Goal: Task Accomplishment & Management: Complete application form

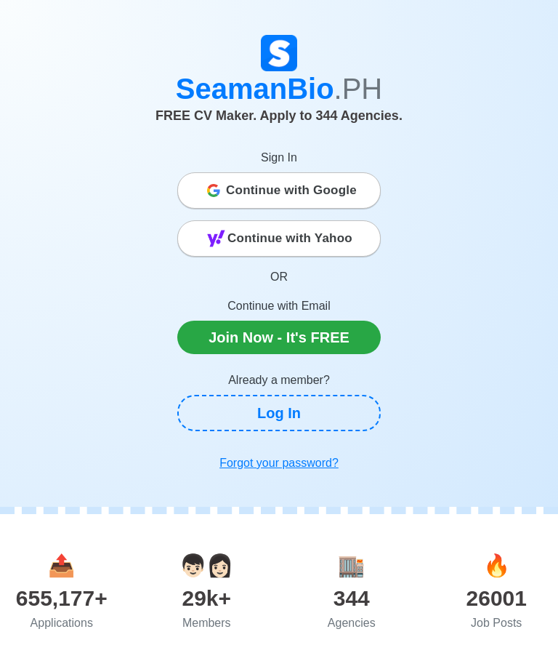
click at [309, 414] on link "Log In" at bounding box center [279, 413] width 204 height 36
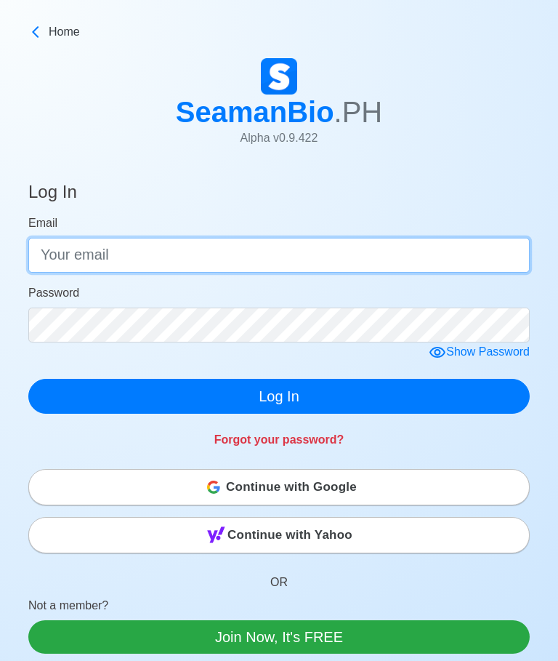
click at [446, 249] on input "Email" at bounding box center [279, 255] width 502 height 35
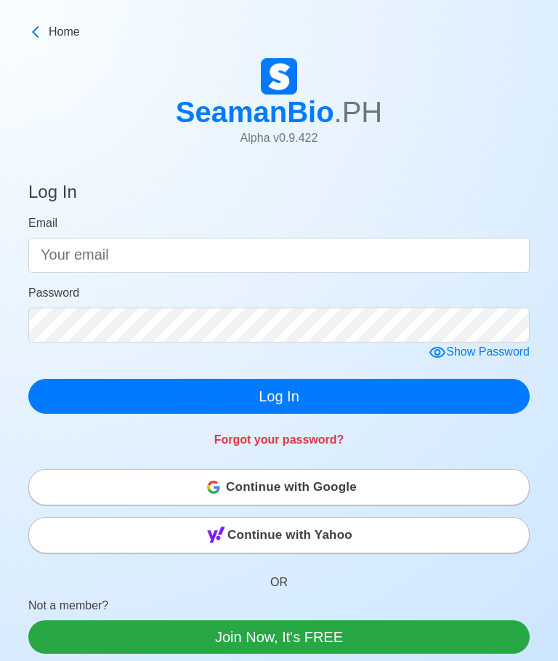
click at [33, 30] on icon at bounding box center [35, 32] width 15 height 15
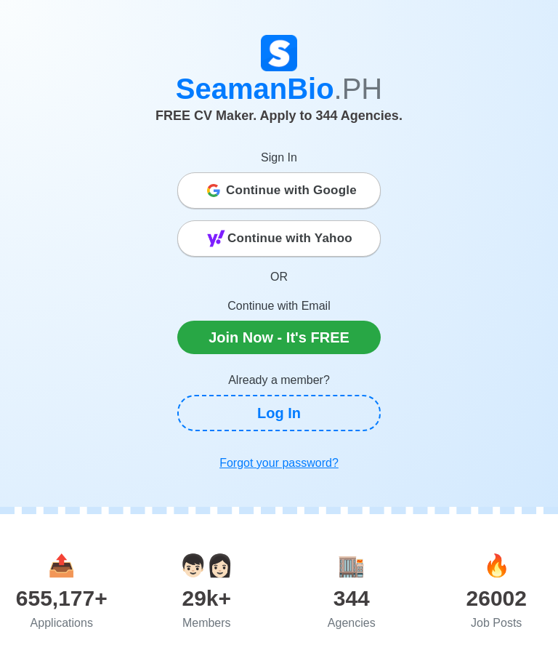
click at [331, 403] on link "Log In" at bounding box center [279, 413] width 204 height 36
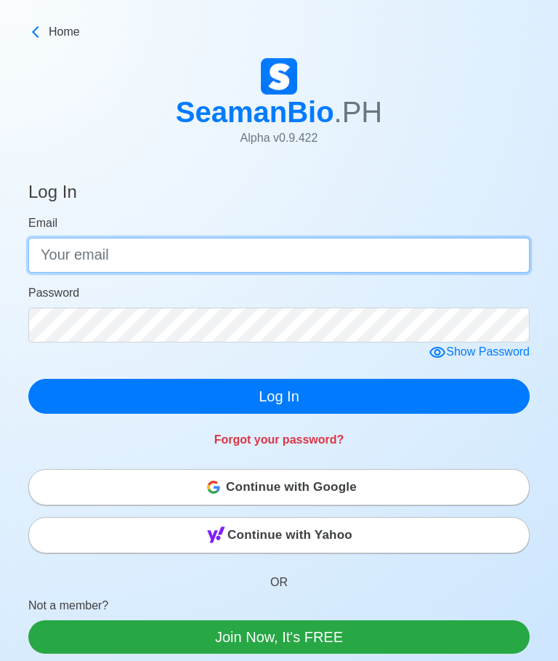
click at [354, 242] on input "Email" at bounding box center [279, 255] width 502 height 35
type input "M"
type input "[EMAIL_ADDRESS][DOMAIN_NAME]"
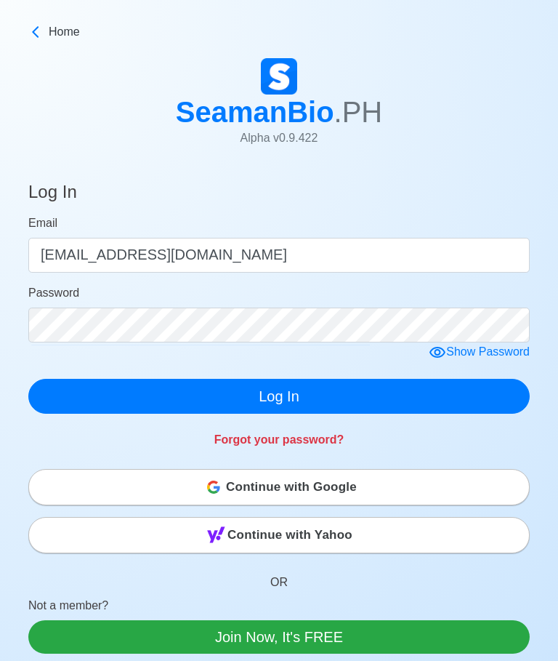
click at [509, 349] on div "Show Password" at bounding box center [479, 352] width 101 height 18
click at [508, 351] on div "Hide Password" at bounding box center [482, 352] width 96 height 18
click at [353, 392] on button "Log In" at bounding box center [279, 396] width 502 height 35
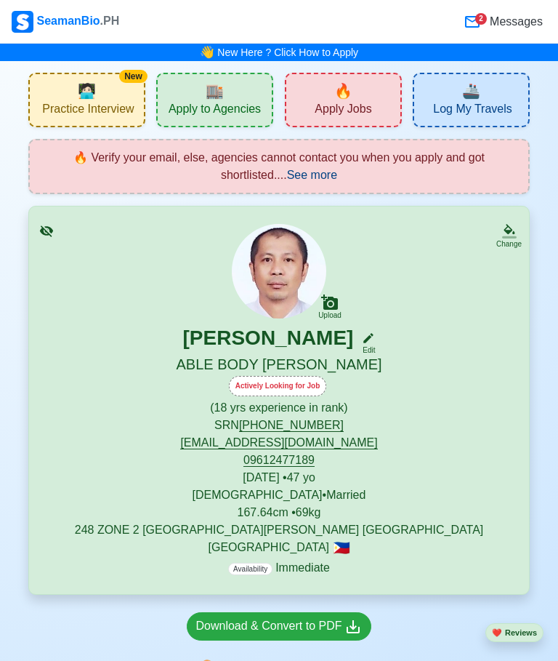
click at [225, 93] on div "🏬 Apply to Agencies" at bounding box center [214, 100] width 117 height 55
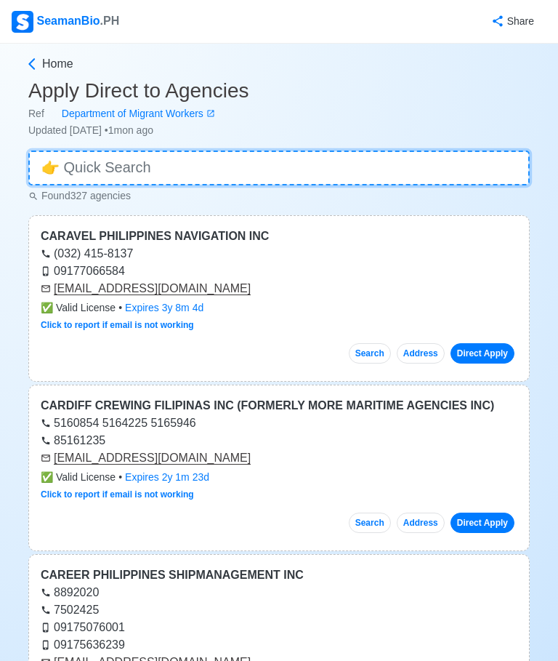
click at [501, 168] on input at bounding box center [279, 167] width 502 height 35
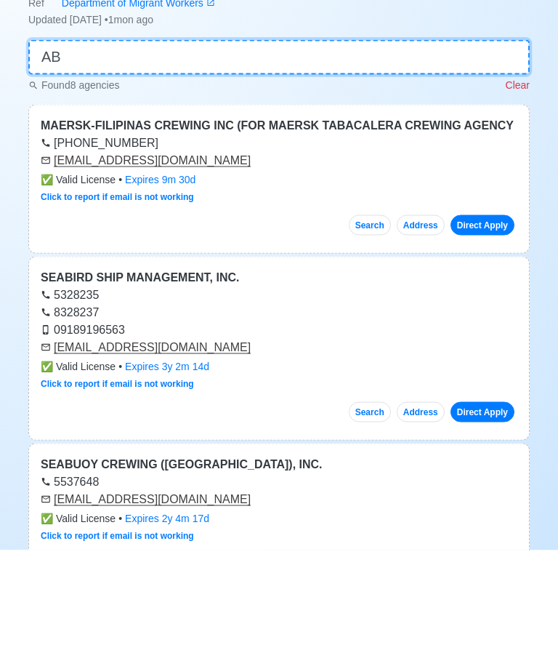
type input "AB"
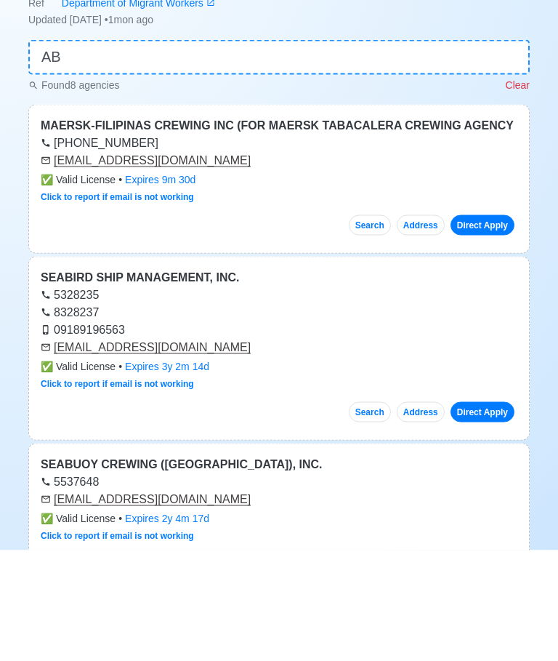
click at [523, 188] on p "Clear" at bounding box center [518, 195] width 24 height 15
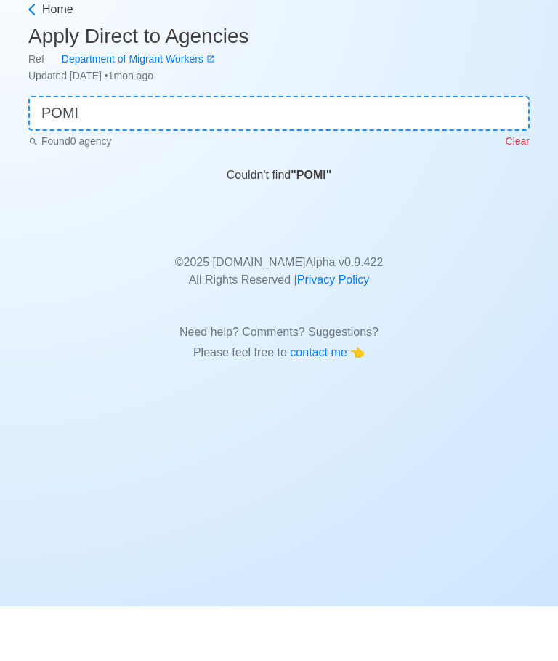
click at [318, 223] on b "" POMI "" at bounding box center [311, 229] width 41 height 12
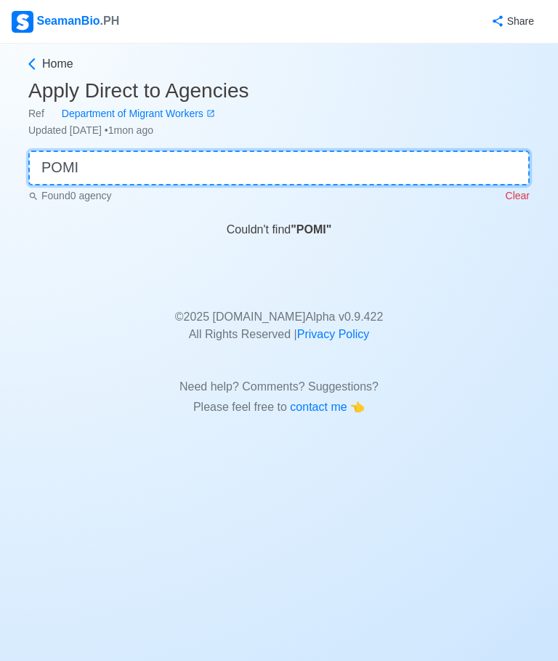
click at [289, 150] on input "POMI" at bounding box center [279, 167] width 502 height 35
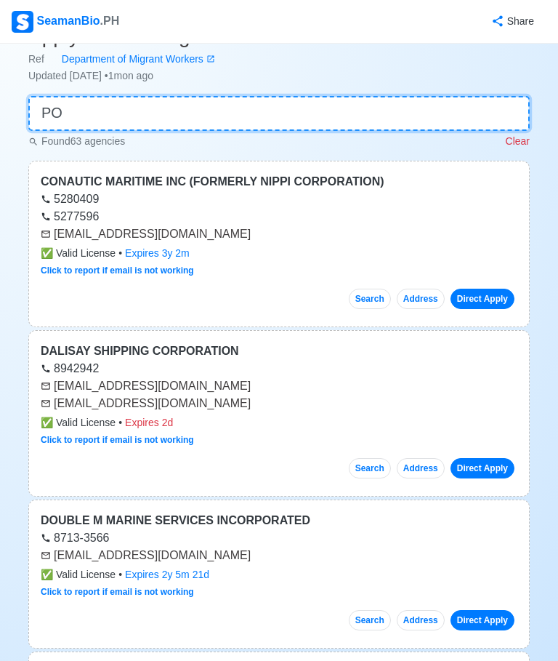
type input "P"
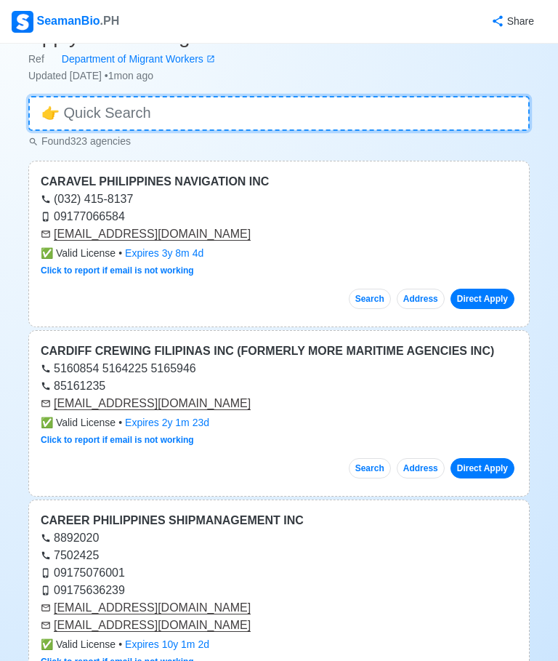
click at [224, 113] on input at bounding box center [279, 113] width 502 height 35
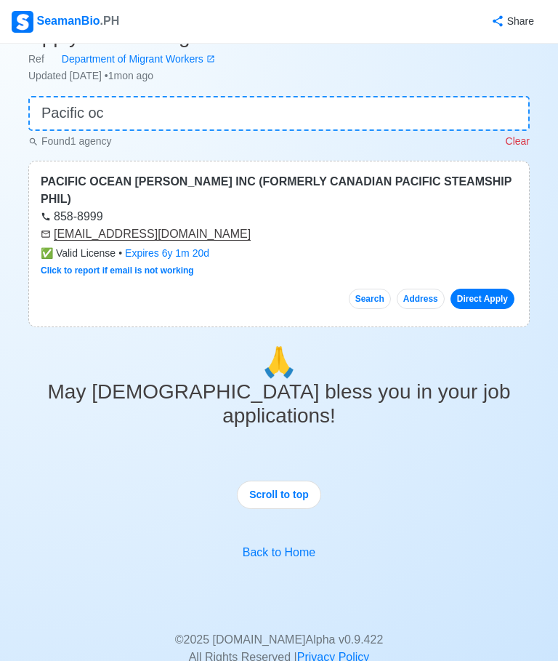
click at [557, 132] on div "Home Apply Direct to Agencies Ref Department of Migrant Workers Updated [DATE] …" at bounding box center [279, 365] width 558 height 752
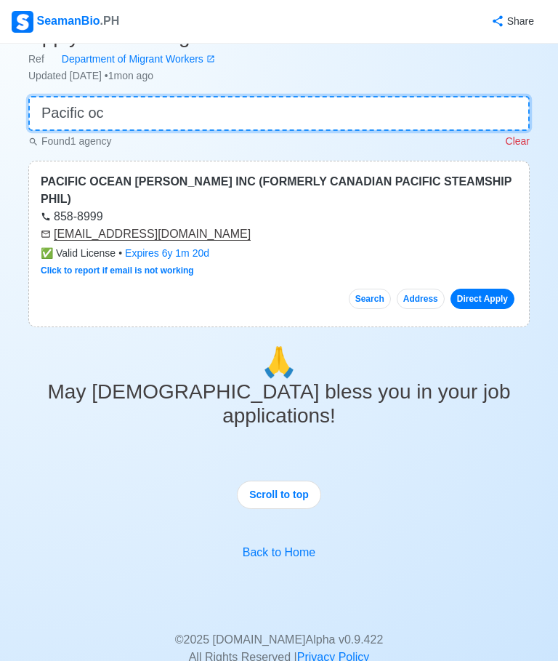
click at [487, 117] on input "Pacific oc" at bounding box center [279, 113] width 502 height 35
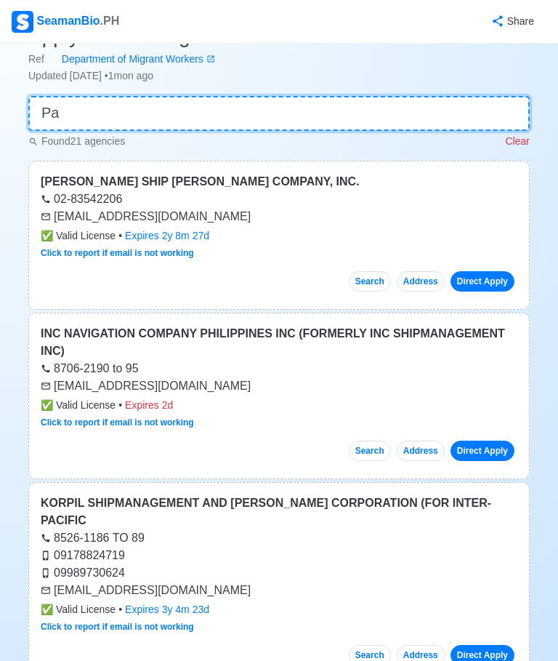
type input "P"
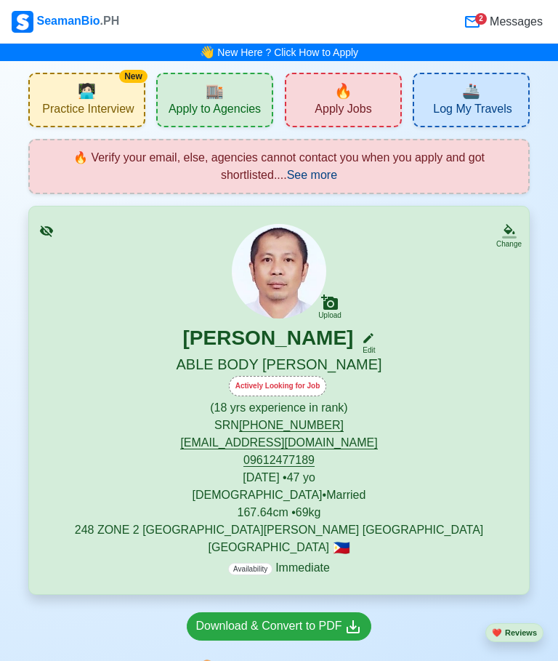
click at [347, 97] on span "🔥" at bounding box center [343, 91] width 18 height 22
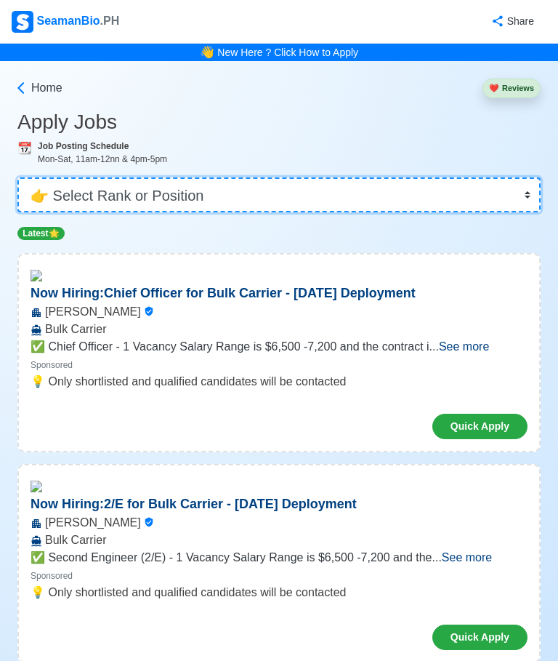
click at [533, 191] on select "👉 Select Rank or Position Master Chief Officer 2nd Officer 3rd Officer Junior O…" at bounding box center [278, 194] width 523 height 35
select select "[PERSON_NAME]"
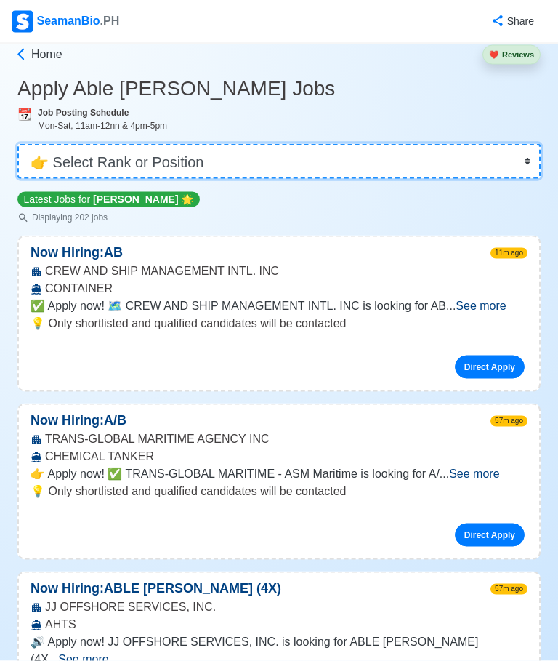
scroll to position [42, 0]
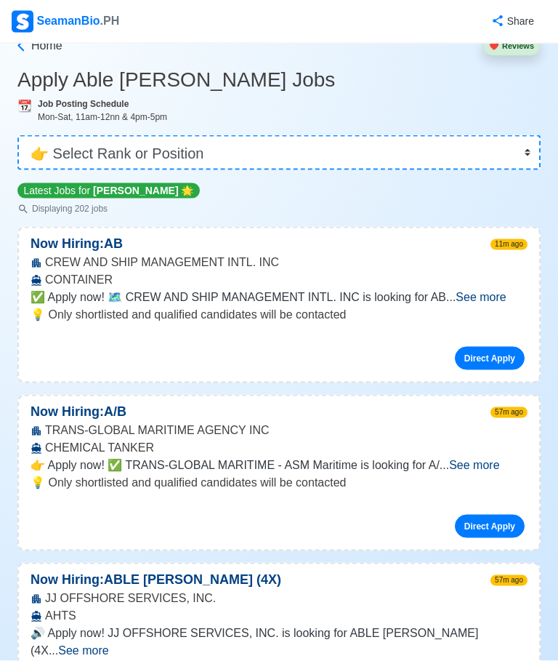
click at [499, 462] on span "See more" at bounding box center [474, 465] width 50 height 12
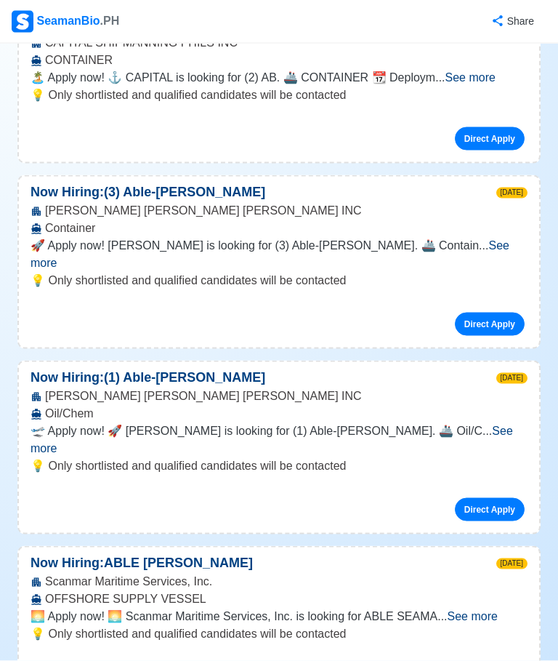
scroll to position [4758, 0]
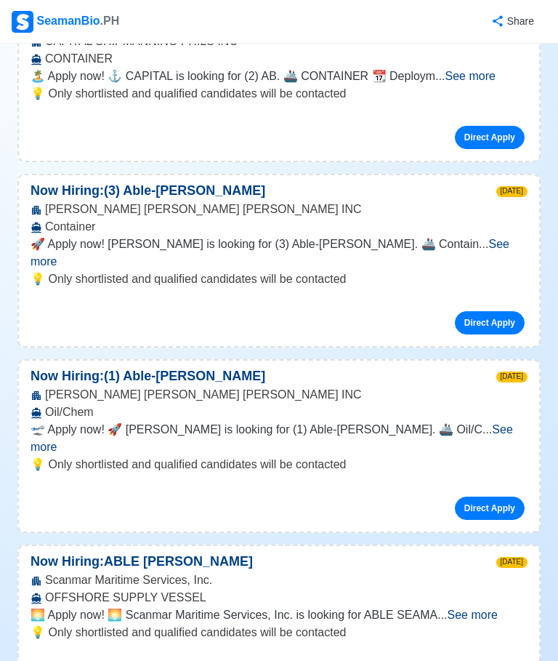
click at [510, 238] on span "See more" at bounding box center [270, 253] width 479 height 30
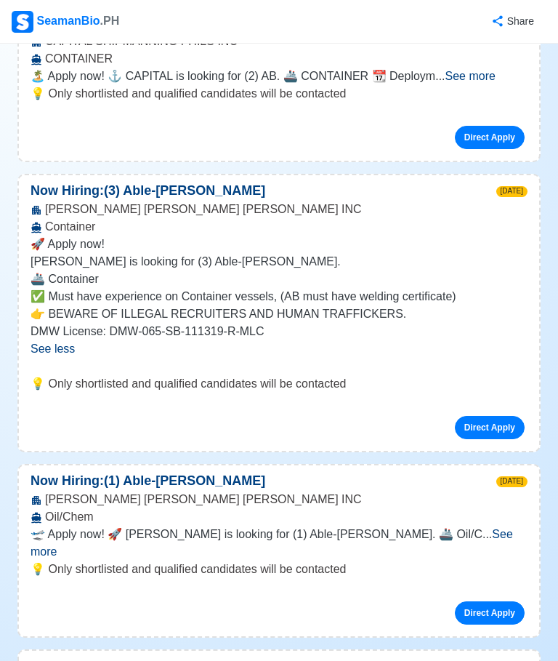
click at [512, 528] on span "See more" at bounding box center [272, 543] width 483 height 30
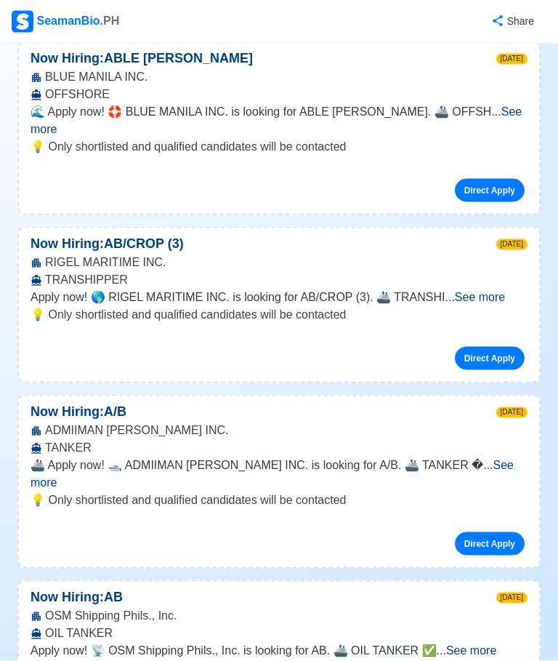
scroll to position [6515, 0]
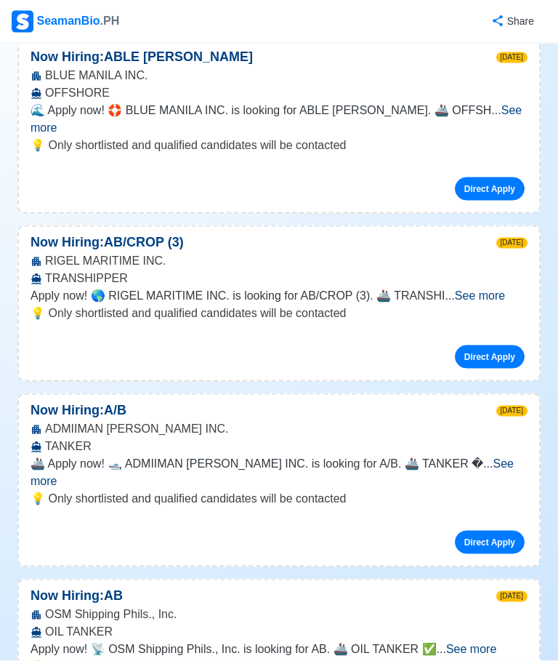
click at [497, 643] on span "See more" at bounding box center [471, 649] width 50 height 12
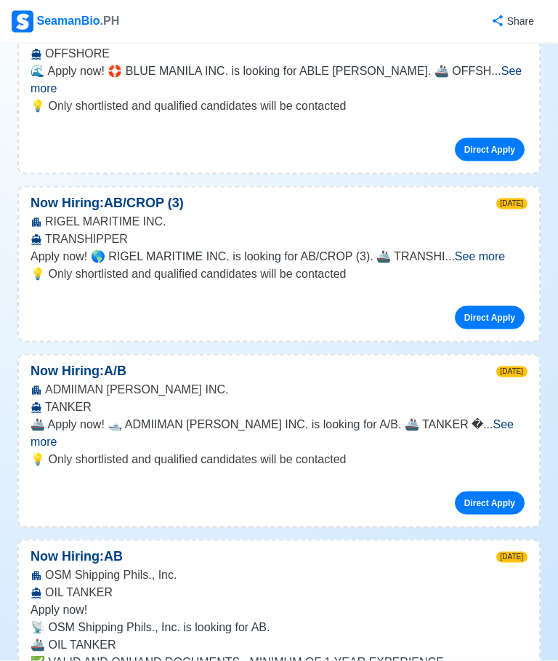
scroll to position [6557, 0]
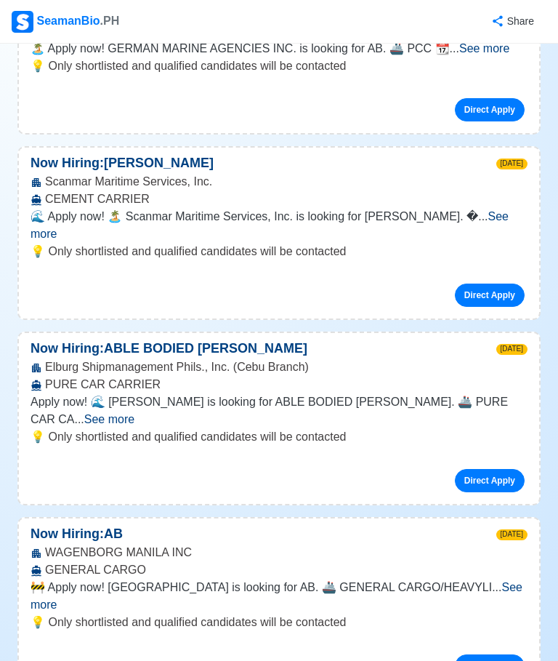
scroll to position [0, 0]
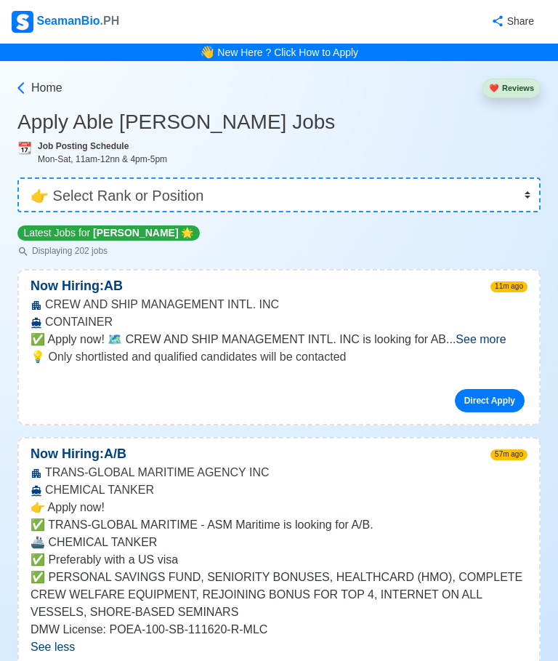
click at [518, 79] on button "❤️ Reviews" at bounding box center [512, 89] width 58 height 20
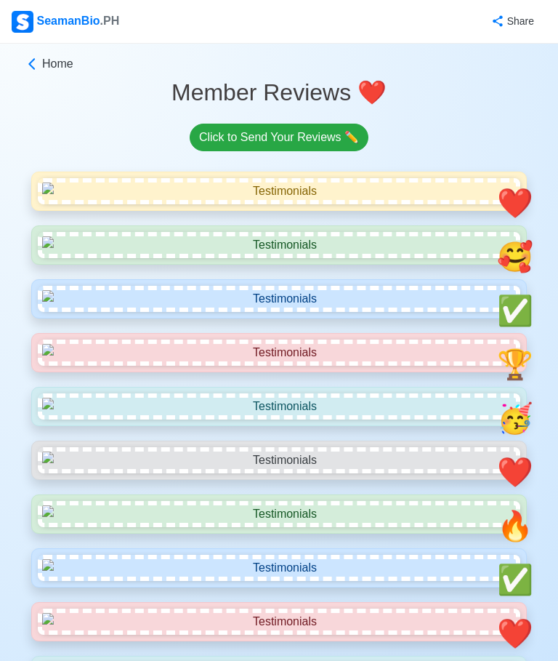
click at [41, 61] on link "Home" at bounding box center [277, 63] width 505 height 17
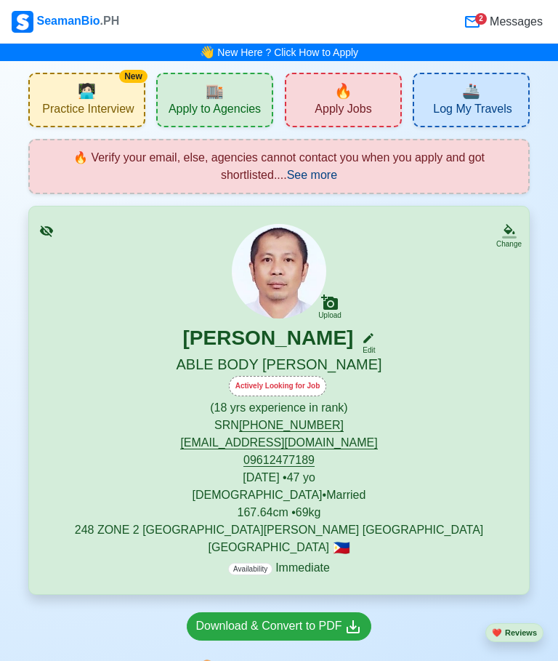
click at [495, 105] on span "Log My Travels" at bounding box center [472, 111] width 79 height 18
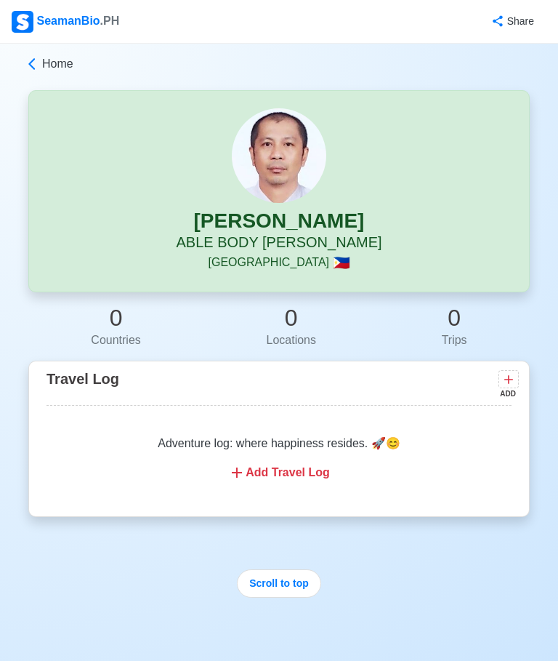
click at [39, 65] on icon at bounding box center [32, 64] width 15 height 15
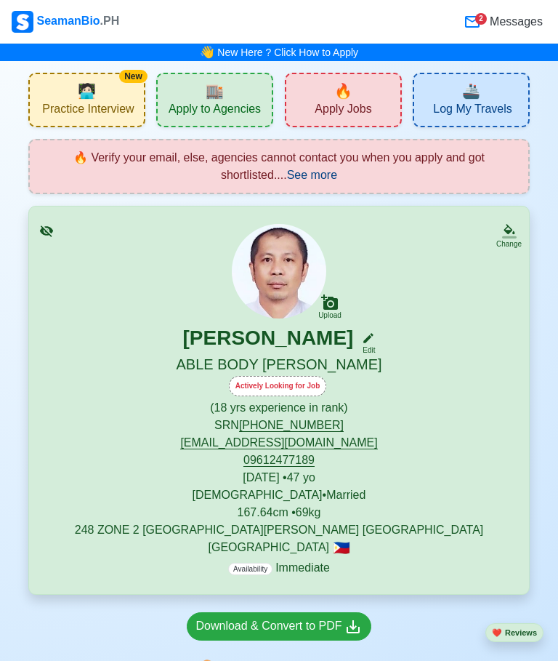
click at [103, 90] on div "New 🧑🏻‍💻 Practice Interview" at bounding box center [86, 100] width 117 height 55
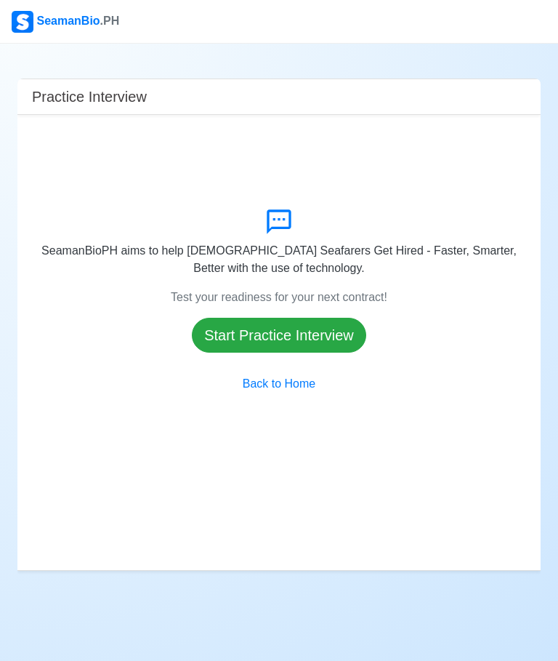
click at [342, 353] on button "Start Practice Interview" at bounding box center [279, 335] width 174 height 35
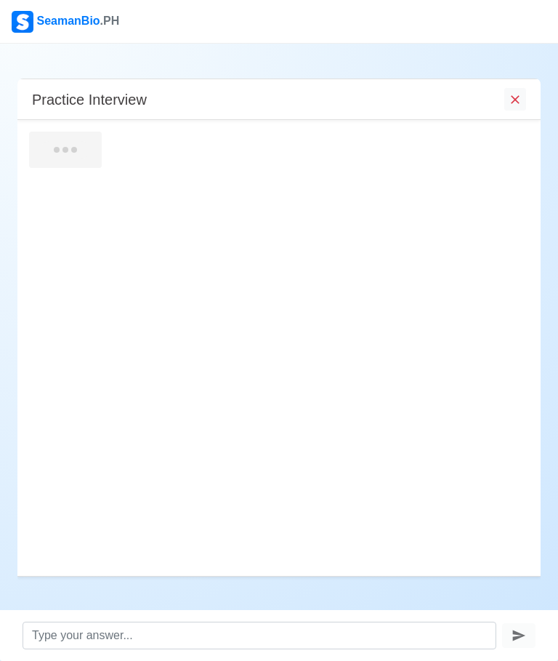
click at [521, 95] on icon "End Interview" at bounding box center [515, 99] width 15 height 15
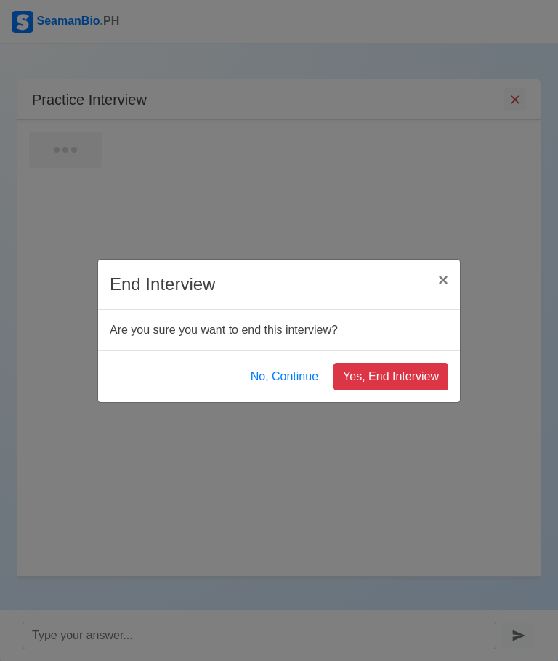
click at [446, 275] on span "×" at bounding box center [443, 280] width 10 height 20
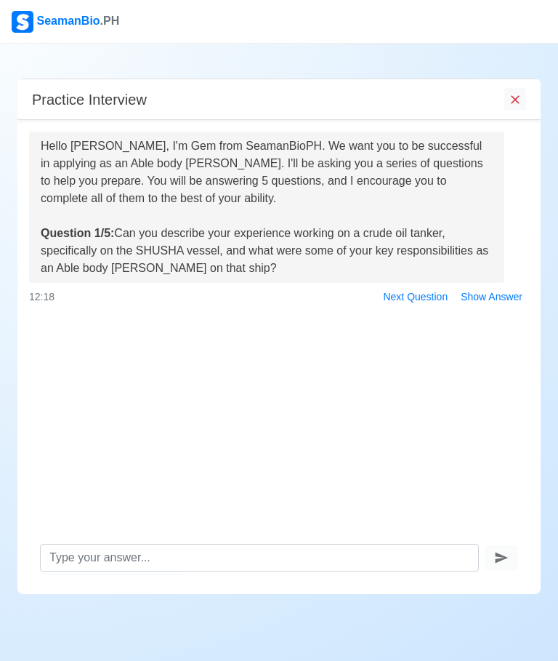
click at [521, 92] on icon "End Interview" at bounding box center [515, 99] width 15 height 15
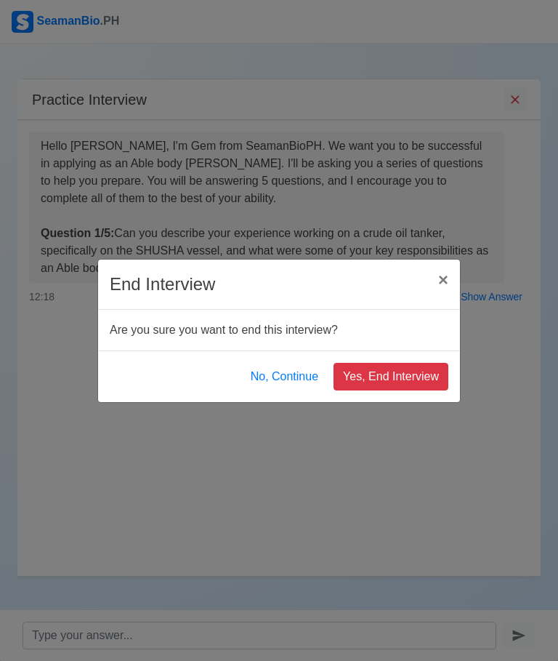
click at [417, 375] on button "Yes, End Interview" at bounding box center [391, 377] width 115 height 28
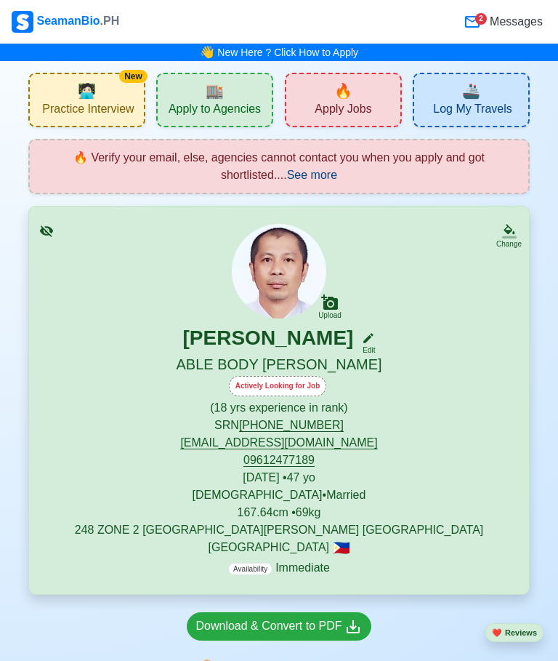
click at [231, 89] on div "🏬 Apply to Agencies" at bounding box center [214, 100] width 117 height 55
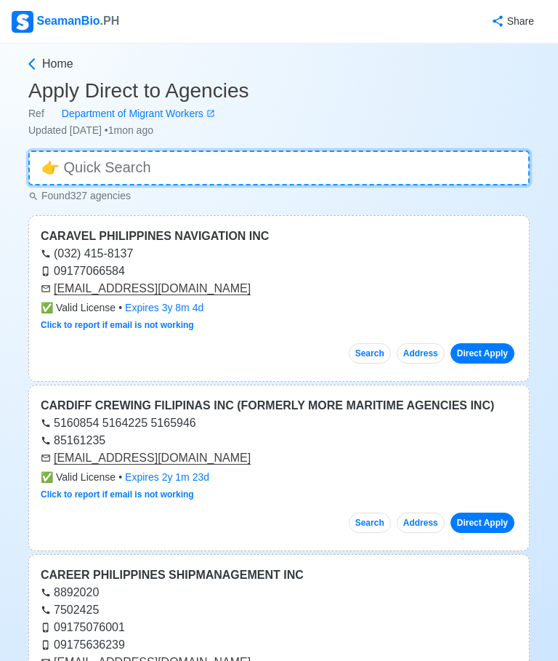
click at [499, 162] on input at bounding box center [279, 167] width 502 height 35
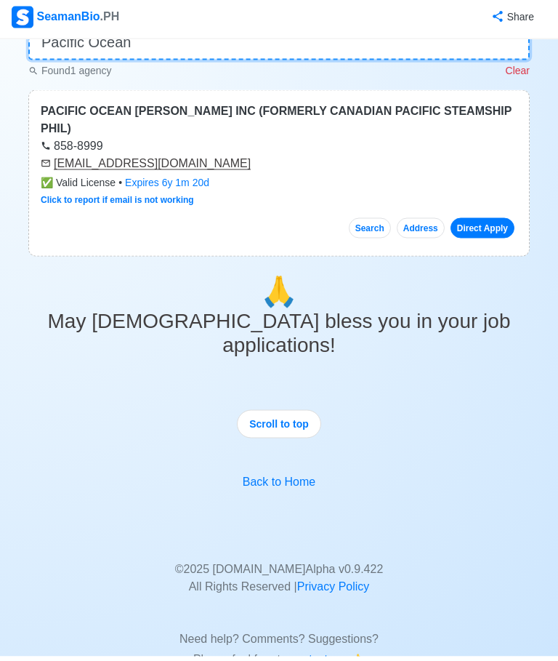
scroll to position [113, 0]
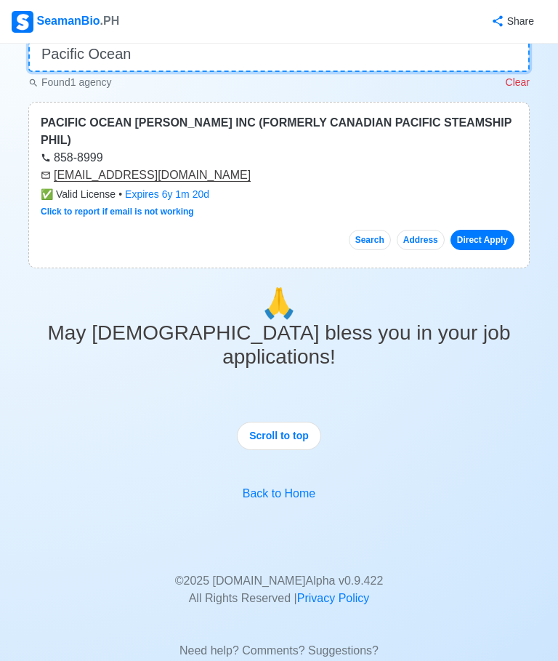
type input "Pacific Ocean"
click at [414, 230] on button "Address" at bounding box center [421, 240] width 48 height 20
click at [472, 230] on link "Direct Apply" at bounding box center [483, 240] width 64 height 20
click at [494, 230] on link "Direct Apply" at bounding box center [483, 240] width 64 height 20
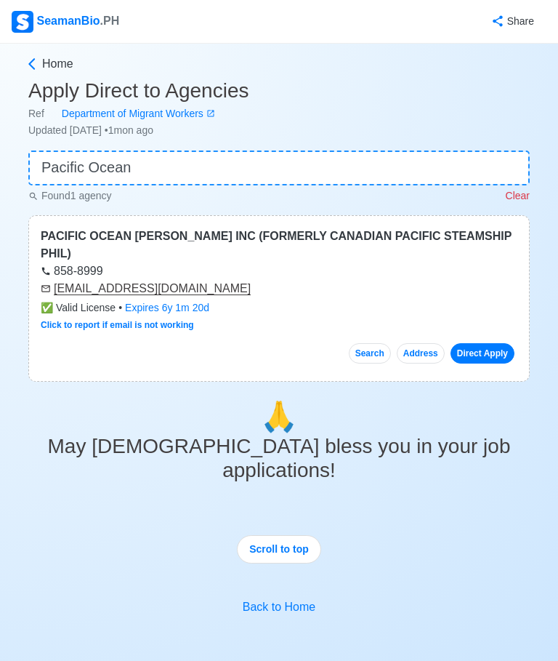
click at [521, 192] on p "Clear" at bounding box center [518, 195] width 24 height 15
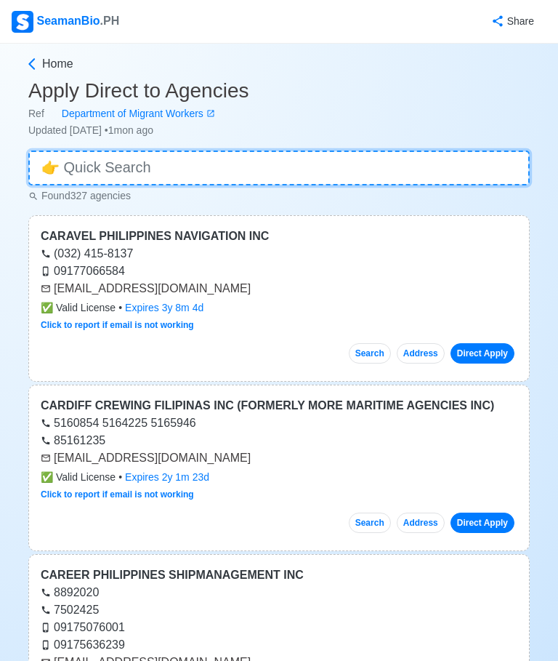
click at [523, 182] on input at bounding box center [279, 167] width 502 height 35
click at [514, 184] on input at bounding box center [279, 167] width 502 height 35
click at [490, 167] on input at bounding box center [279, 167] width 502 height 35
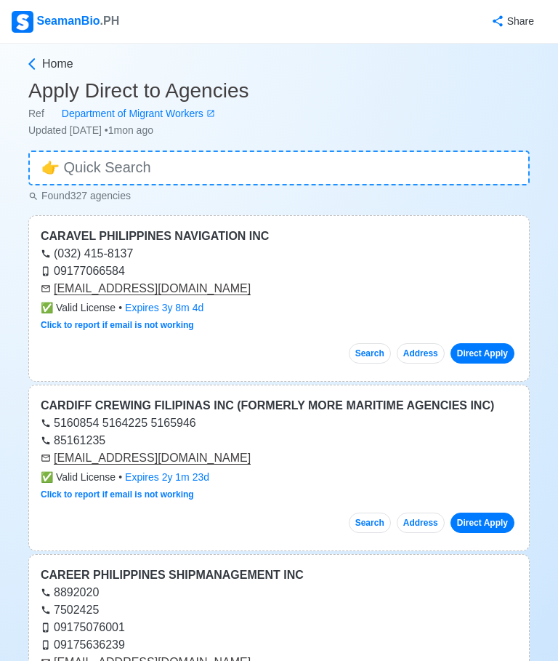
click at [515, 83] on h3 "Apply Direct to Agencies" at bounding box center [279, 91] width 502 height 25
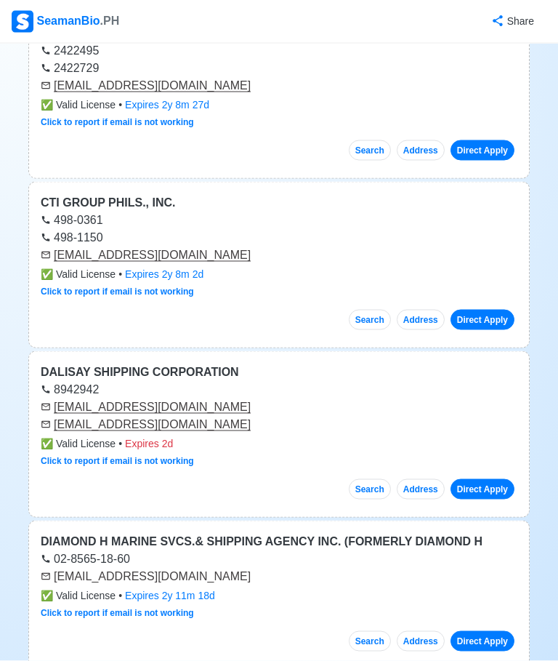
scroll to position [3524, 0]
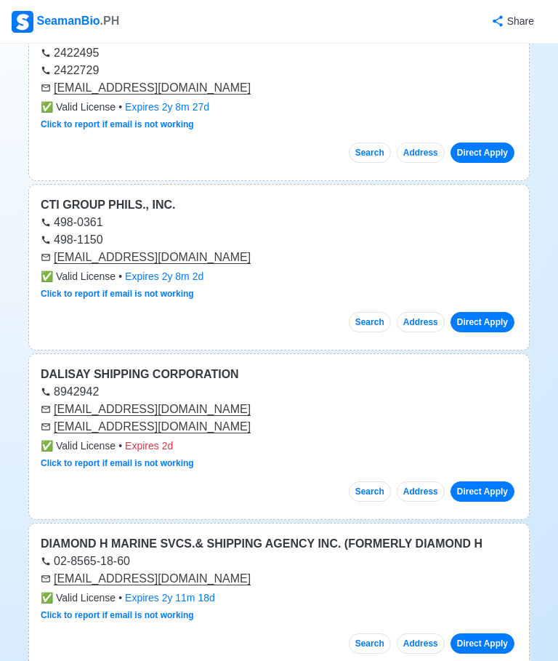
click at [358, 316] on button "Search" at bounding box center [370, 322] width 42 height 20
